Goal: Information Seeking & Learning: Learn about a topic

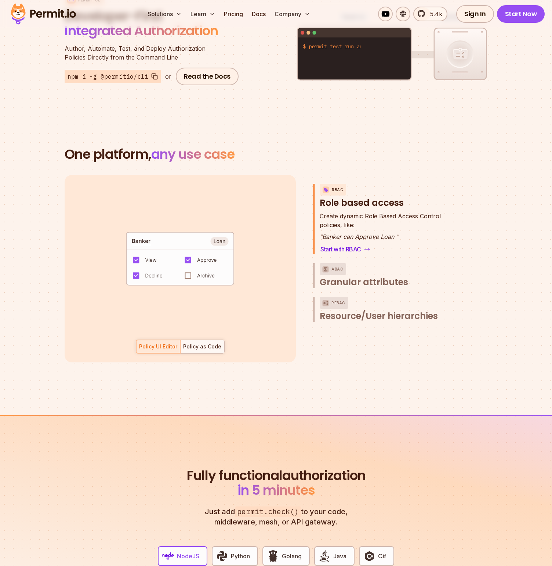
scroll to position [949, 0]
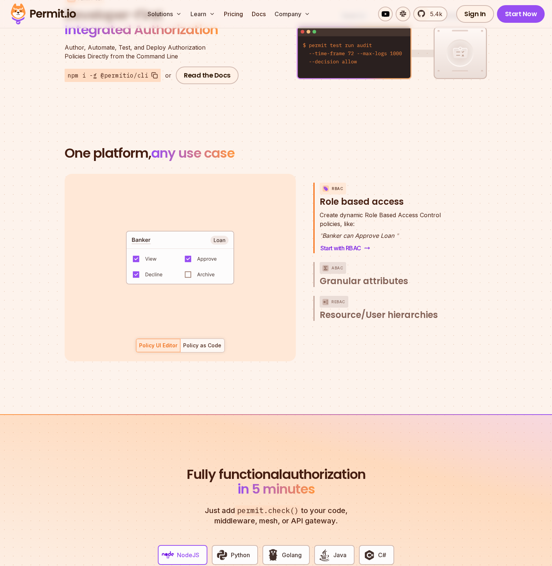
click at [333, 262] on p "ABAC" at bounding box center [338, 268] width 12 height 12
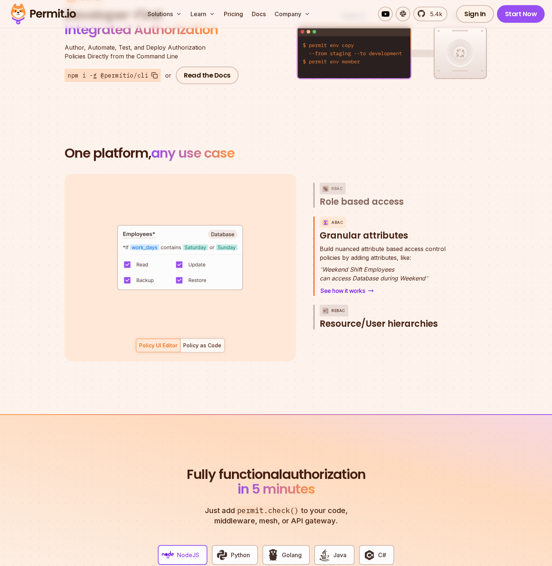
click at [332, 304] on p "ReBAC" at bounding box center [339, 310] width 14 height 12
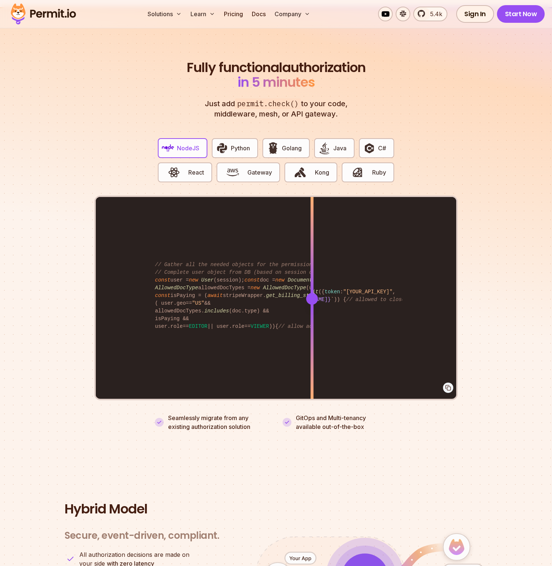
scroll to position [1357, 0]
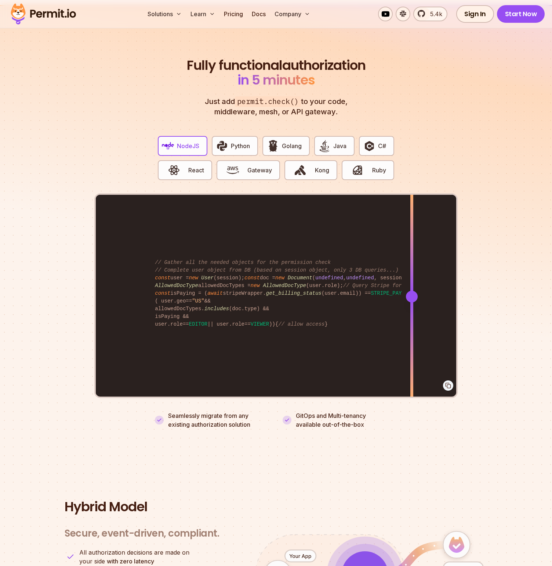
drag, startPoint x: 312, startPoint y: 287, endPoint x: 412, endPoint y: 289, distance: 99.5
click at [412, 290] on div at bounding box center [412, 296] width 12 height 12
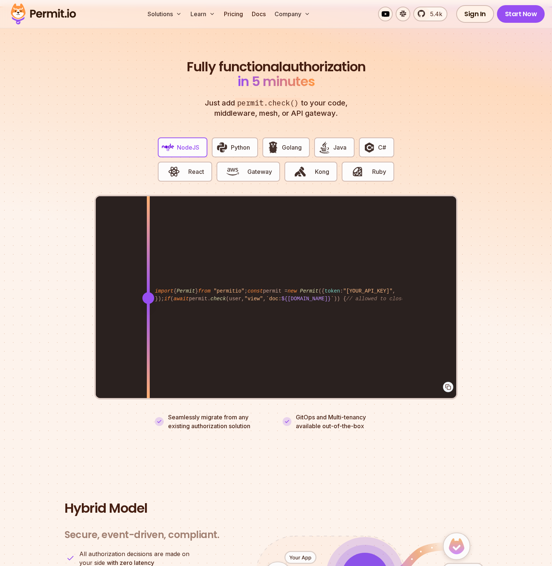
drag, startPoint x: 409, startPoint y: 289, endPoint x: 148, endPoint y: 292, distance: 260.7
click at [148, 292] on div at bounding box center [148, 298] width 12 height 12
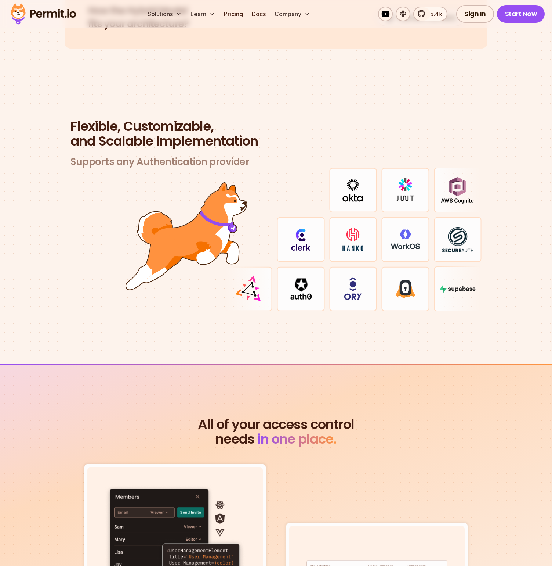
scroll to position [2079, 0]
click at [332, 138] on h2 "Flexible, Customizable, and Scalable Implementation" at bounding box center [276, 133] width 411 height 29
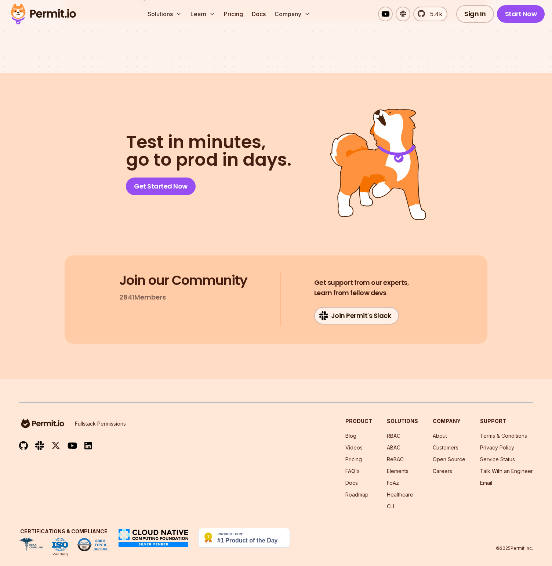
scroll to position [3738, 0]
click at [449, 456] on link "Open Source" at bounding box center [449, 459] width 33 height 6
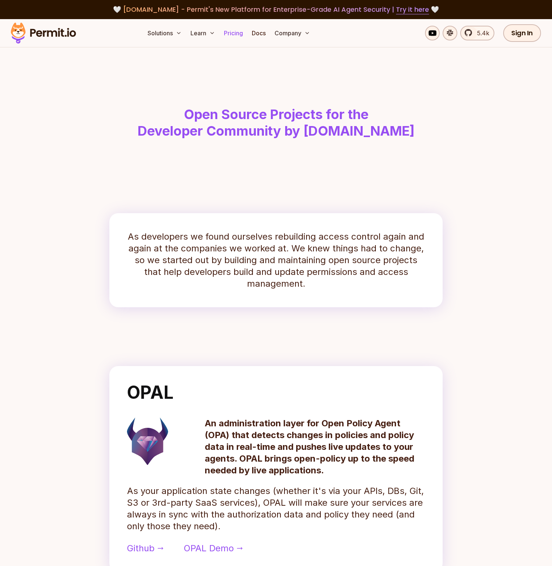
click at [235, 32] on link "Pricing" at bounding box center [233, 33] width 25 height 15
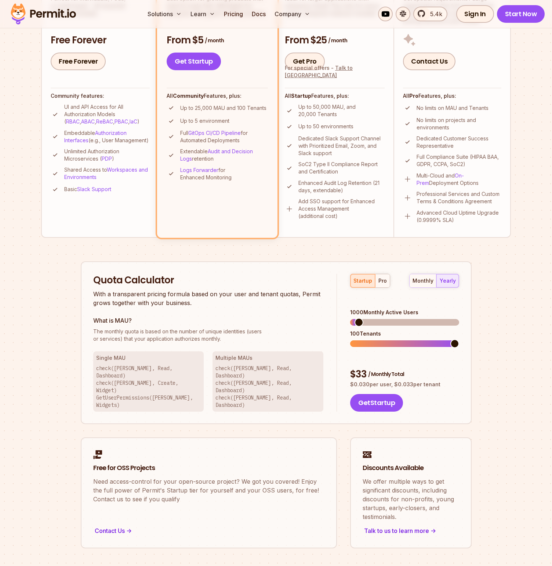
scroll to position [235, 0]
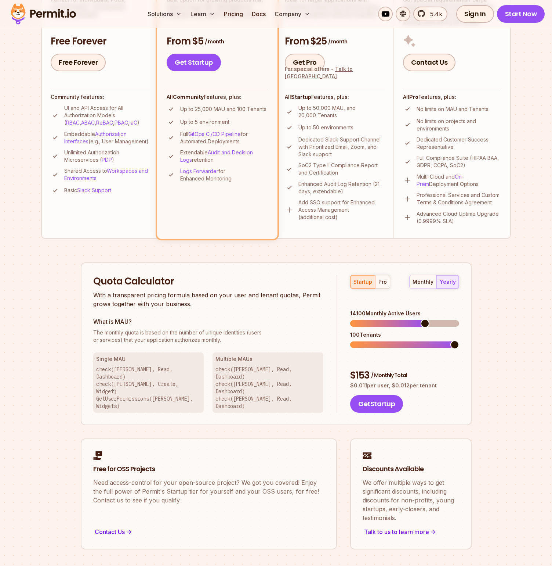
click at [427, 319] on span at bounding box center [425, 323] width 9 height 9
click at [394, 319] on span at bounding box center [394, 323] width 9 height 9
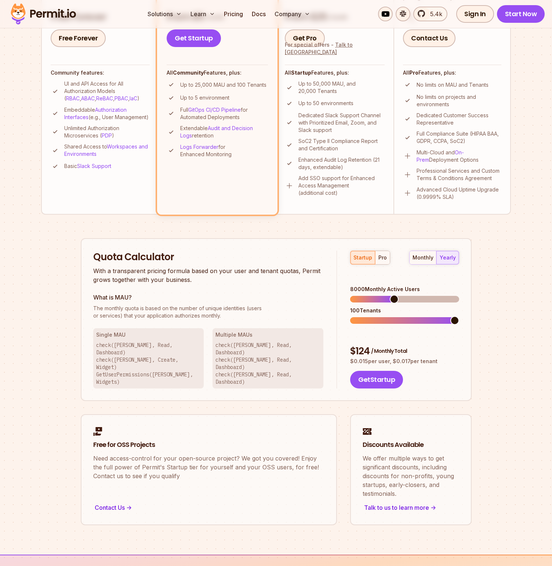
scroll to position [260, 0]
click at [339, 289] on div "startup pro monthly yearly 100 Monthly Active Users 10 Tenants $ 5 / Monthly To…" at bounding box center [398, 319] width 122 height 138
click at [355, 294] on span at bounding box center [359, 298] width 9 height 9
click at [351, 315] on span at bounding box center [354, 319] width 9 height 9
click at [367, 294] on span at bounding box center [370, 298] width 9 height 9
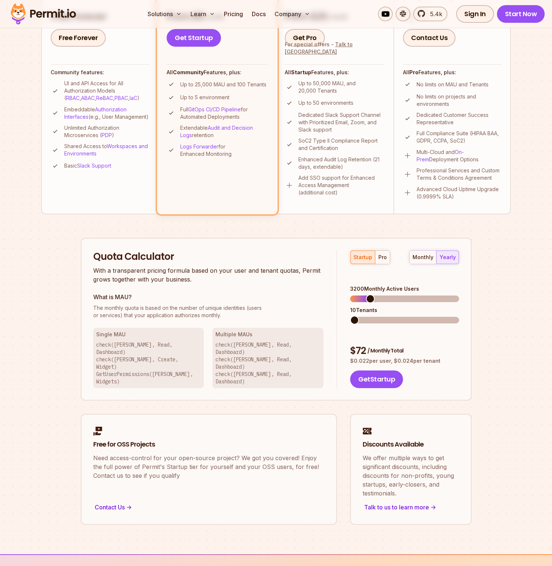
click at [344, 310] on div "startup pro monthly yearly 3200 Monthly Active Users 10 Tenants $ 72 / Monthly …" at bounding box center [398, 319] width 122 height 138
click at [336, 288] on div "Quota Calculator With a transparent pricing formula based on your user and tena…" at bounding box center [276, 319] width 391 height 163
click at [380, 256] on div "pro" at bounding box center [383, 256] width 8 height 7
click at [342, 286] on div "startup pro monthly yearly 100 Monthly Active Users 35 Tenants $ 25 / Monthly T…" at bounding box center [398, 319] width 122 height 138
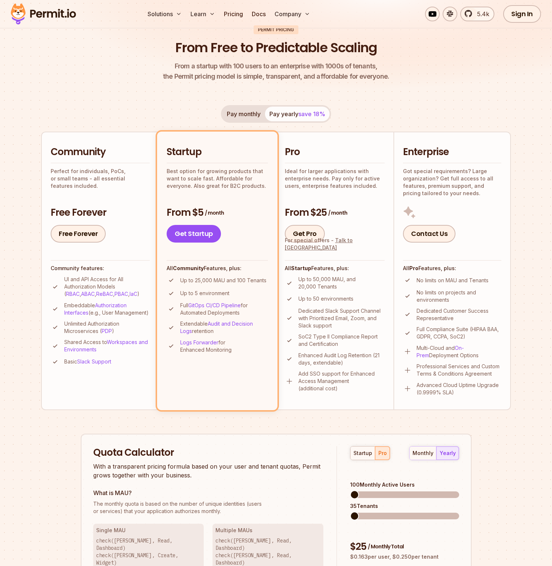
scroll to position [0, 0]
